Goal: Information Seeking & Learning: Learn about a topic

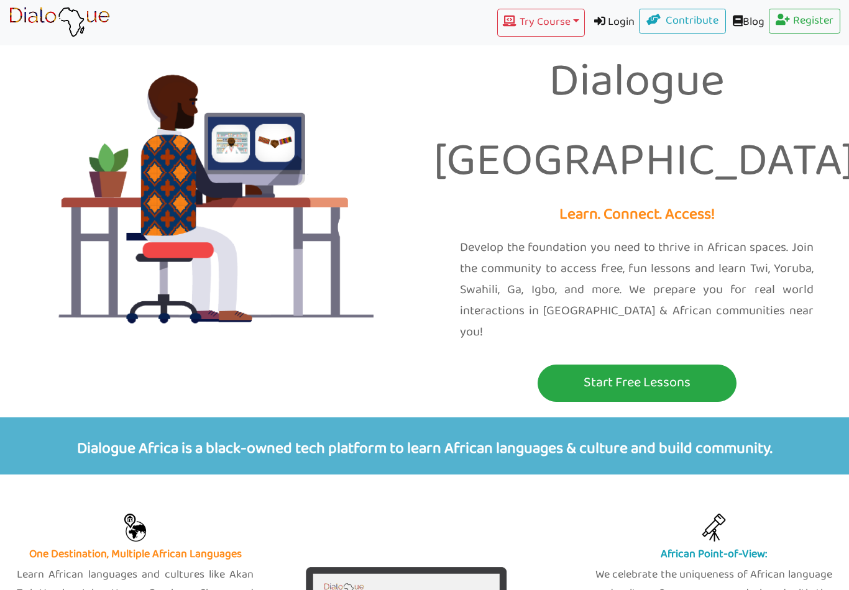
click at [562, 22] on button "Try Course Toggle Dropdown" at bounding box center [540, 23] width 87 height 28
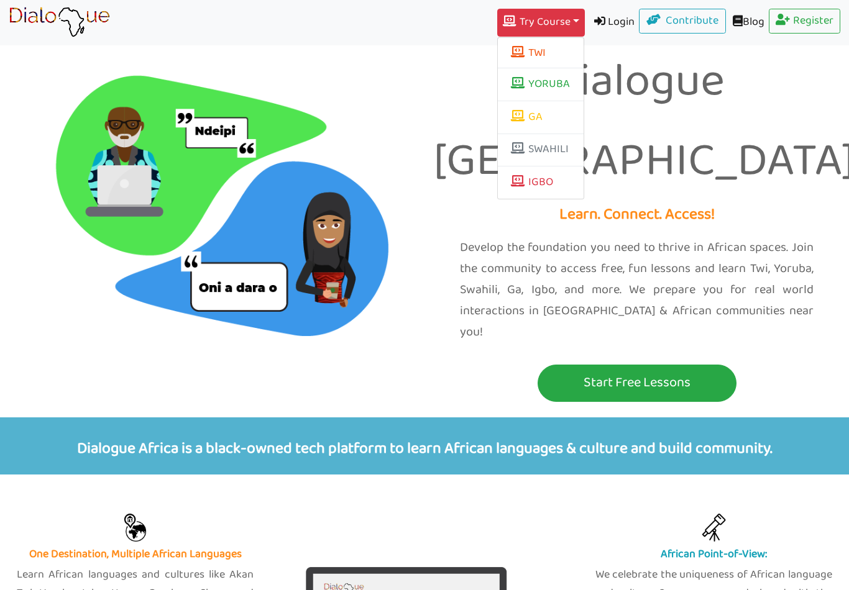
click at [534, 180] on link "IGBO" at bounding box center [541, 183] width 86 height 24
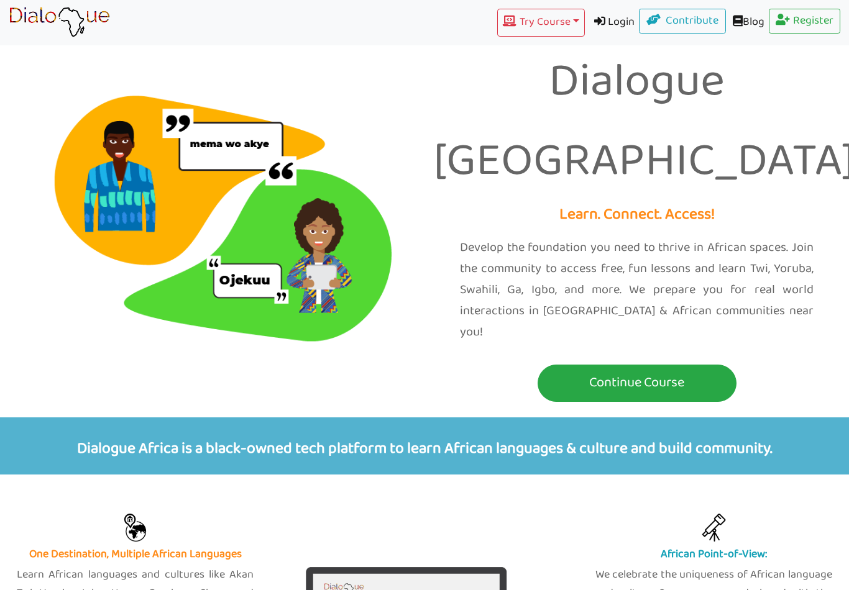
click at [564, 16] on button "Try Course Toggle Dropdown" at bounding box center [540, 23] width 87 height 28
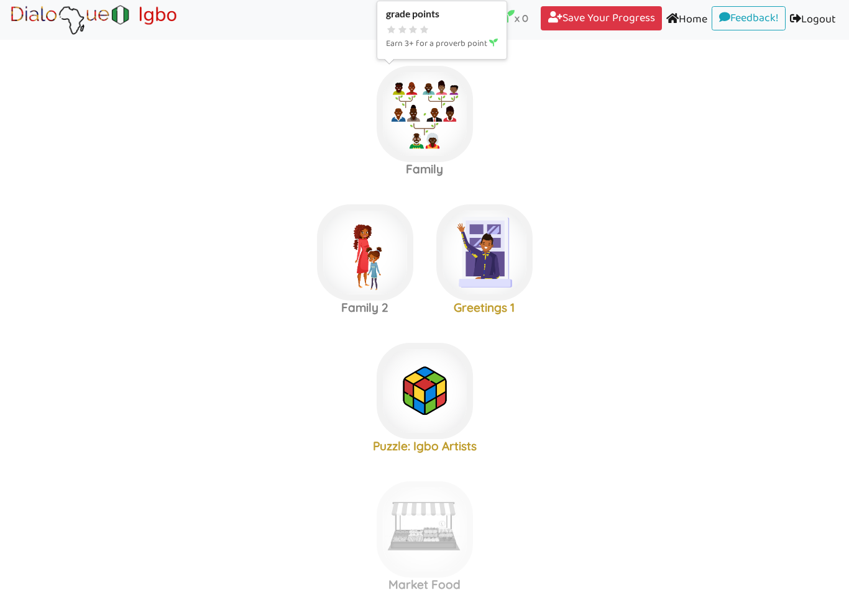
click at [444, 117] on img at bounding box center [425, 114] width 96 height 96
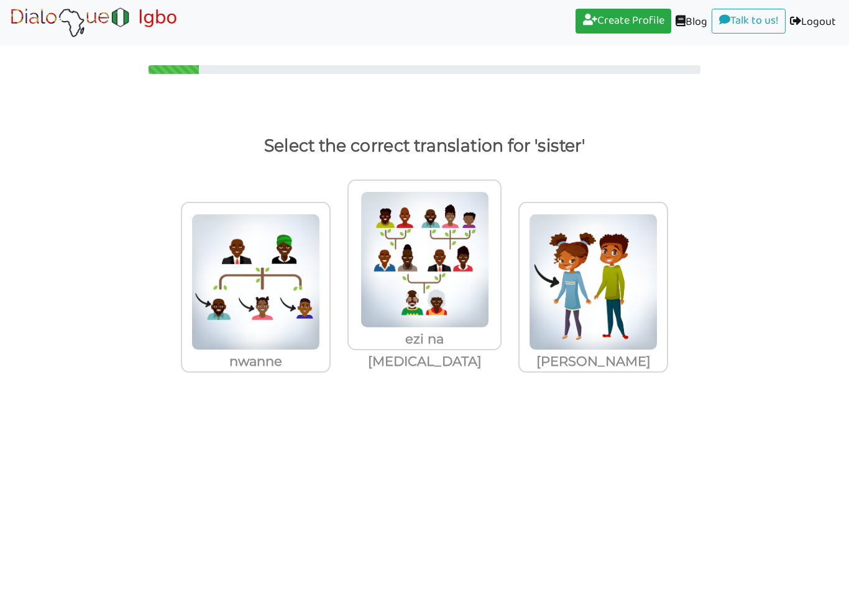
click at [598, 307] on img at bounding box center [593, 282] width 129 height 137
click at [667, 279] on input "[PERSON_NAME]" at bounding box center [671, 274] width 9 height 9
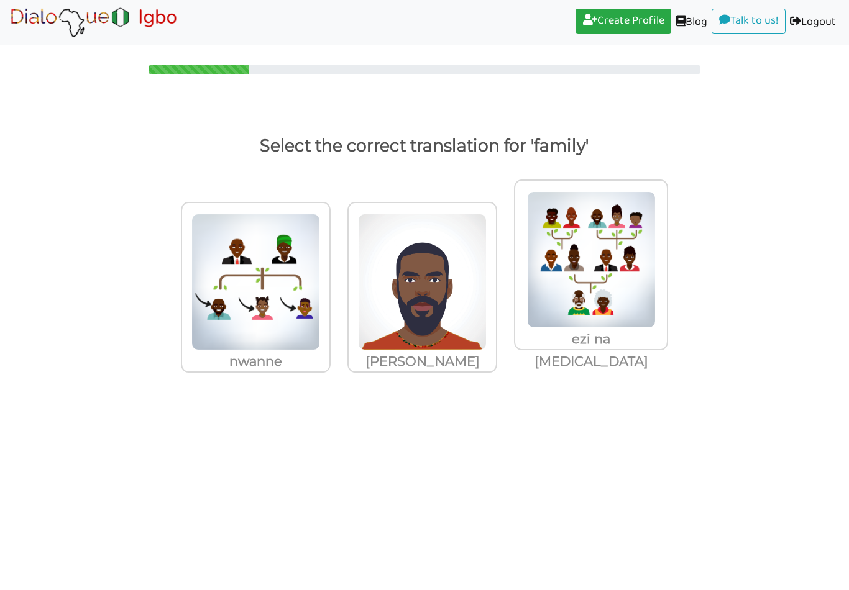
click at [289, 298] on img at bounding box center [255, 282] width 129 height 137
click at [329, 279] on input "nwanne" at bounding box center [333, 274] width 9 height 9
